Goal: Book appointment/travel/reservation

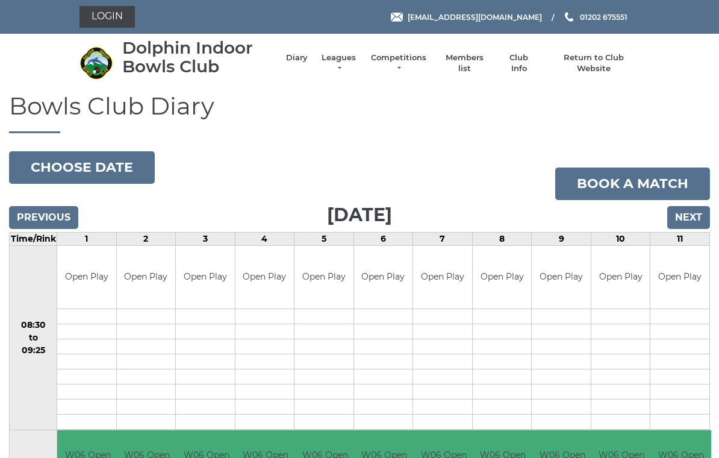
click at [697, 212] on input "Next" at bounding box center [689, 217] width 43 height 23
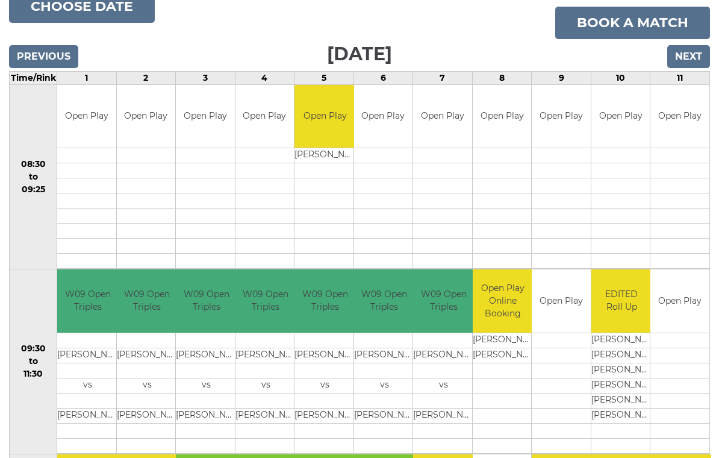
scroll to position [121, 0]
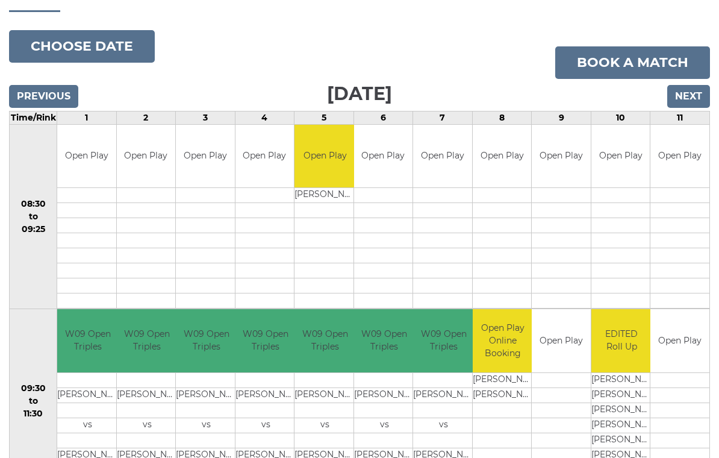
click at [627, 54] on link "Book a match" at bounding box center [633, 62] width 155 height 33
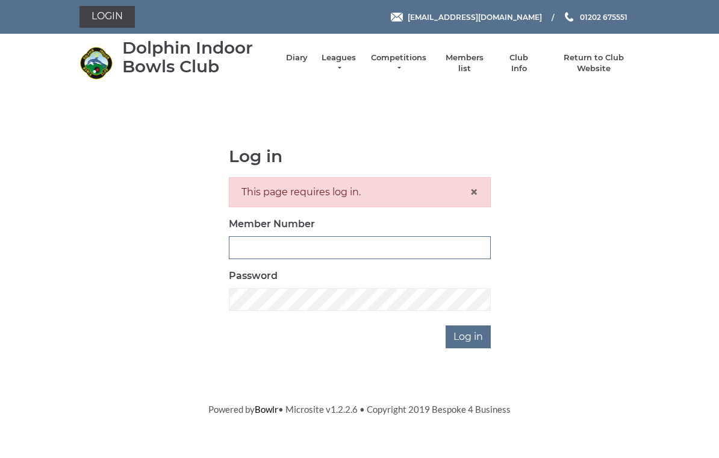
click at [330, 247] on input "Member Number" at bounding box center [360, 247] width 262 height 23
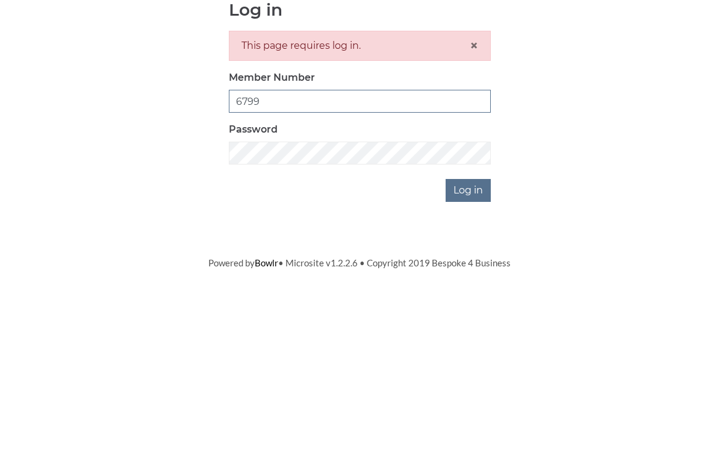
type input "6799"
click at [477, 325] on input "Log in" at bounding box center [468, 336] width 45 height 23
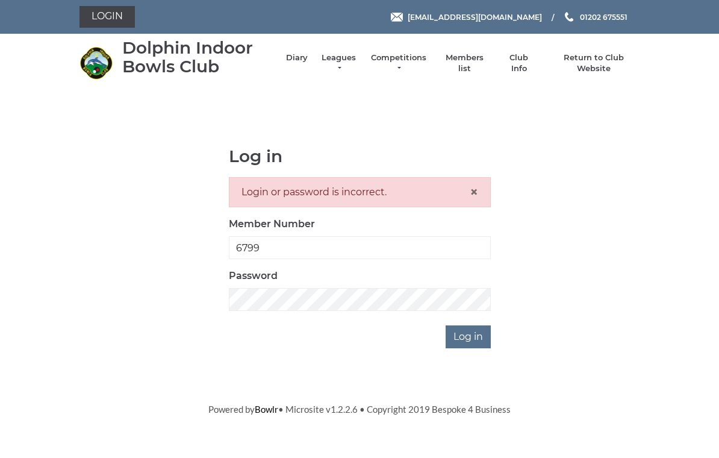
click at [475, 334] on input "Log in" at bounding box center [468, 336] width 45 height 23
click at [475, 195] on span "×" at bounding box center [474, 191] width 8 height 17
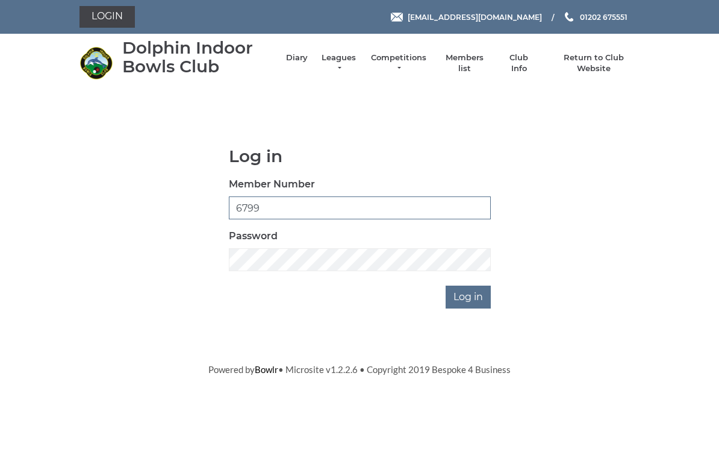
click at [284, 212] on input "6799" at bounding box center [360, 207] width 262 height 23
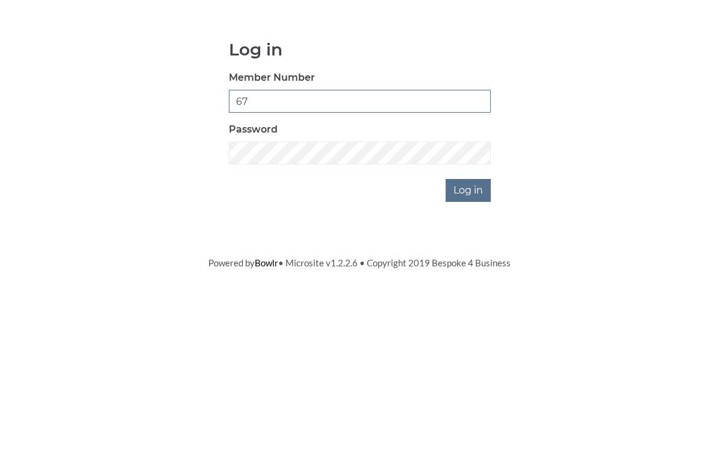
type input "6"
click at [268, 196] on input "Member Number" at bounding box center [360, 207] width 262 height 23
type input "3799"
click at [474, 286] on input "Log in" at bounding box center [468, 297] width 45 height 23
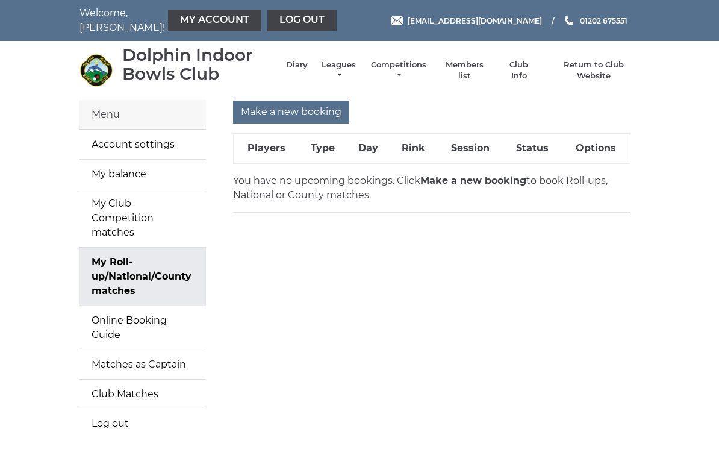
click at [306, 107] on input "Make a new booking" at bounding box center [291, 112] width 116 height 23
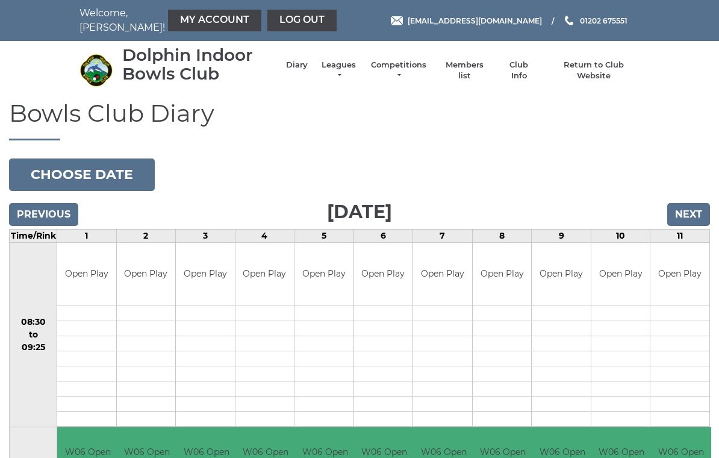
click at [695, 211] on input "Next" at bounding box center [689, 214] width 43 height 23
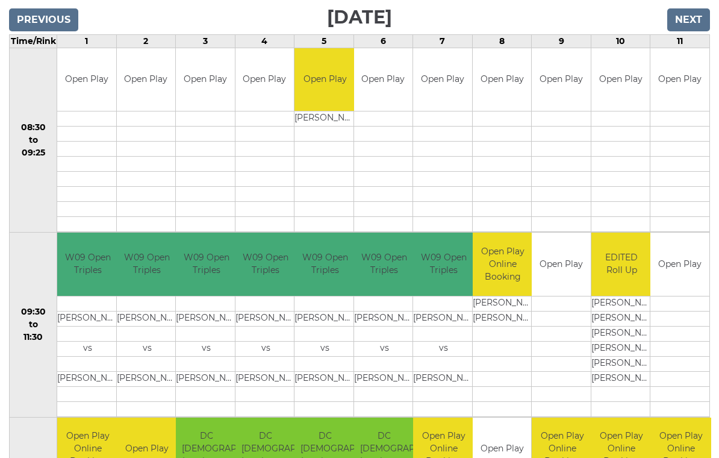
scroll to position [187, 0]
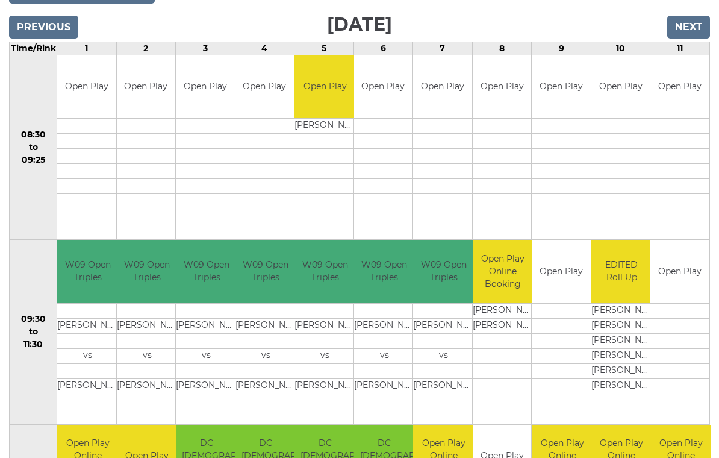
click at [0, 0] on link "Book slot" at bounding box center [0, 0] width 0 height 0
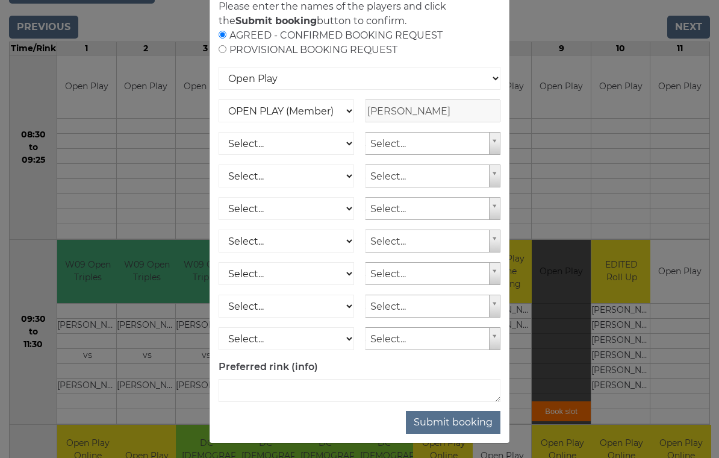
scroll to position [83, 0]
click at [465, 434] on button "Submit booking" at bounding box center [453, 423] width 95 height 23
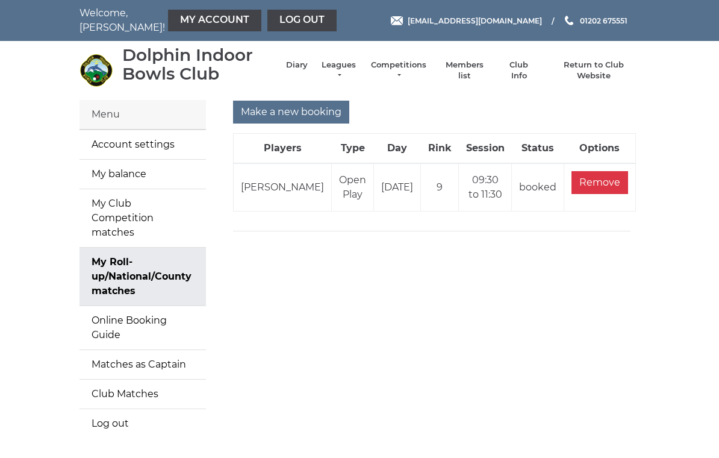
click at [123, 116] on div "Menu" at bounding box center [143, 115] width 127 height 30
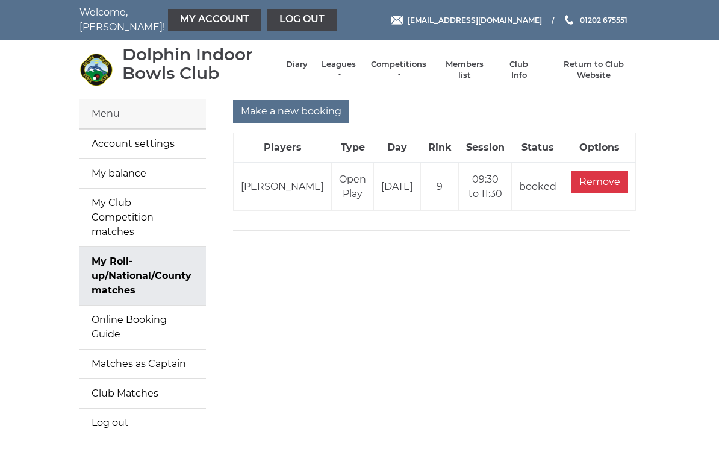
scroll to position [1, 0]
click at [619, 64] on link "Return to Club Website" at bounding box center [594, 70] width 91 height 22
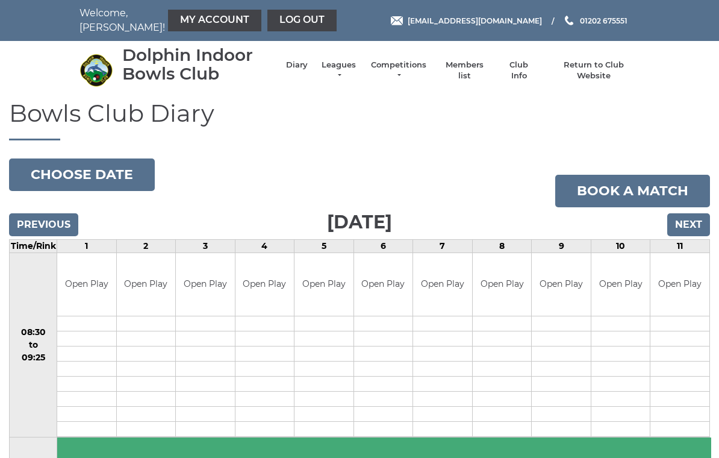
click at [698, 221] on input "Next" at bounding box center [689, 224] width 43 height 23
